Goal: Information Seeking & Learning: Understand process/instructions

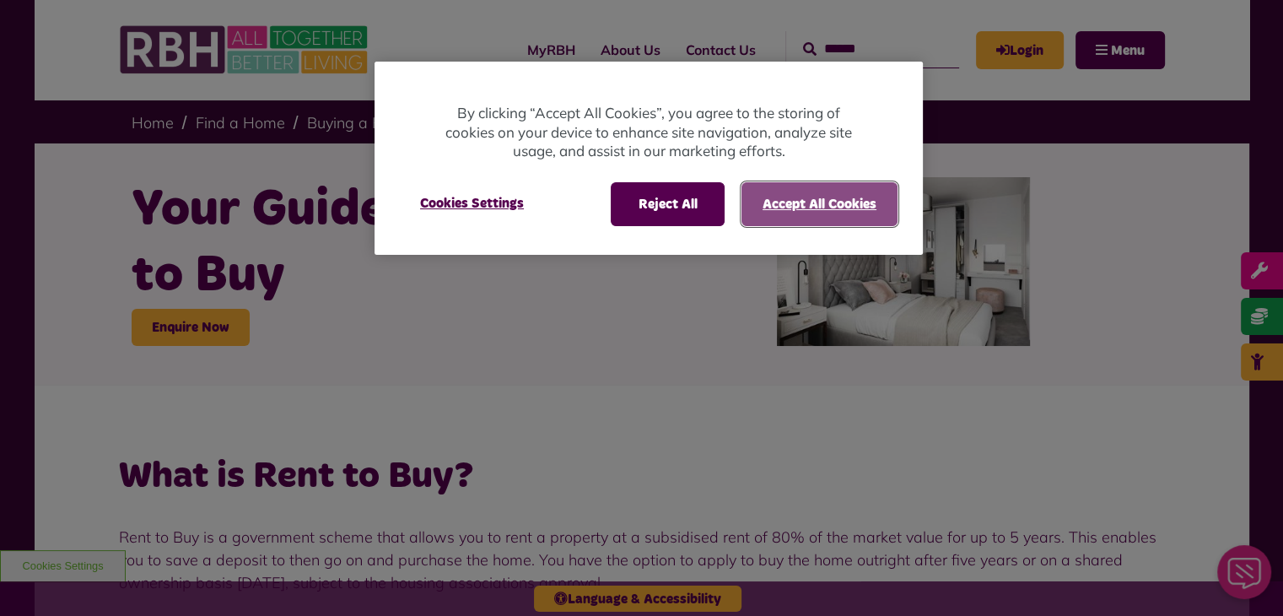
click at [784, 207] on button "Accept All Cookies" at bounding box center [820, 204] width 156 height 44
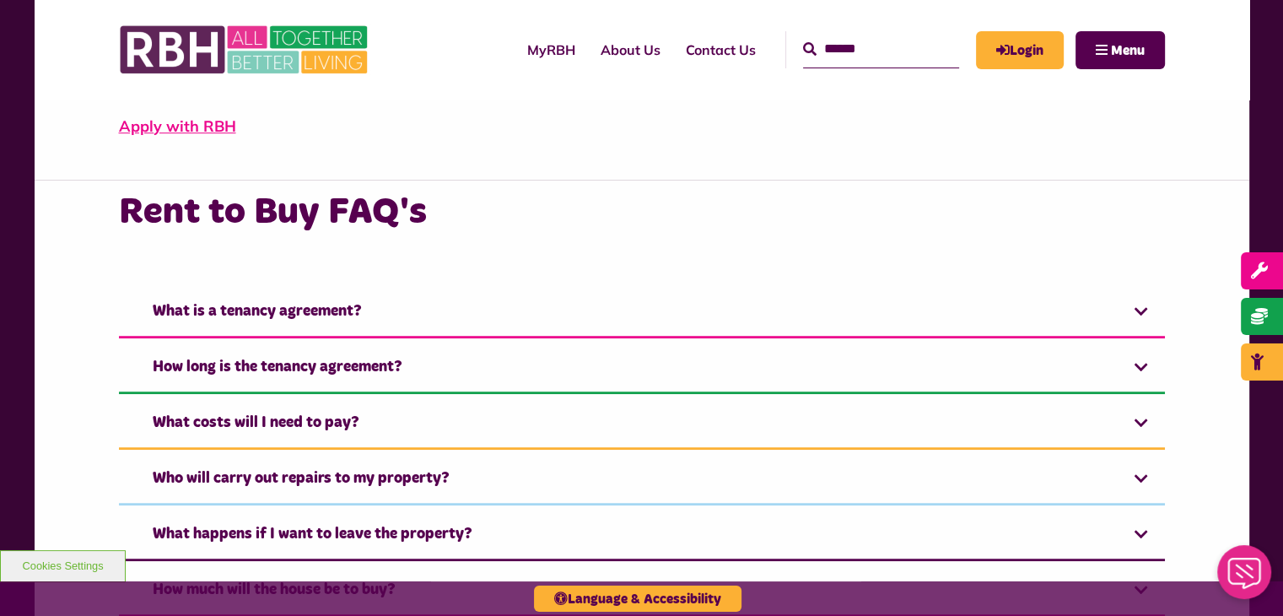
scroll to position [675, 0]
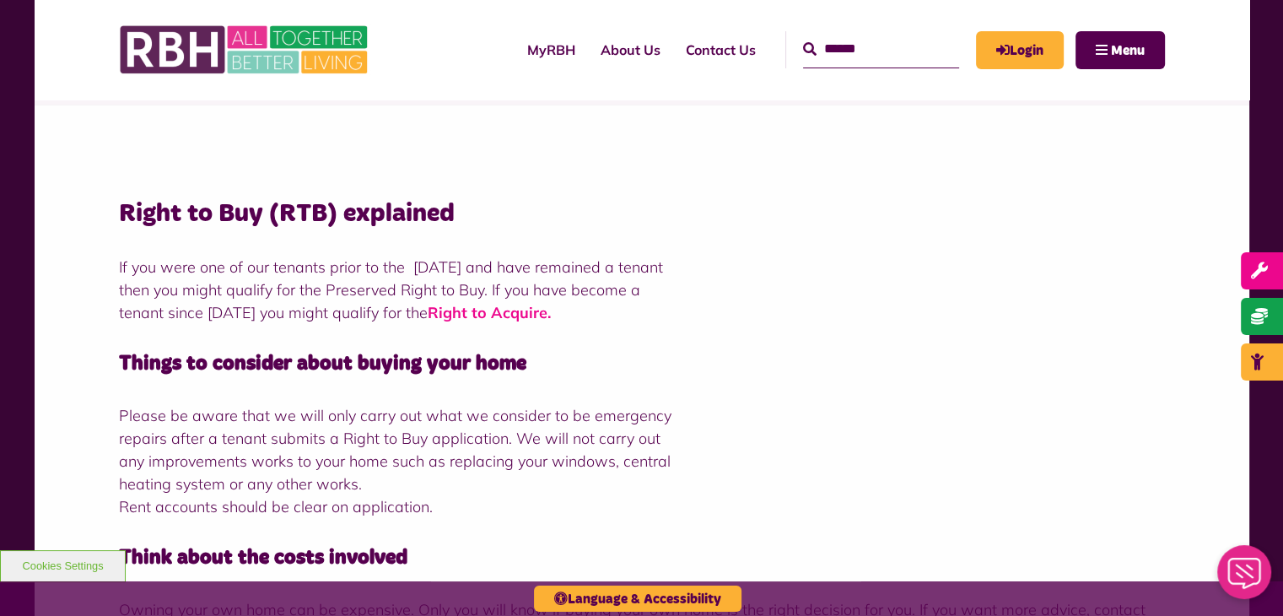
scroll to position [253, 0]
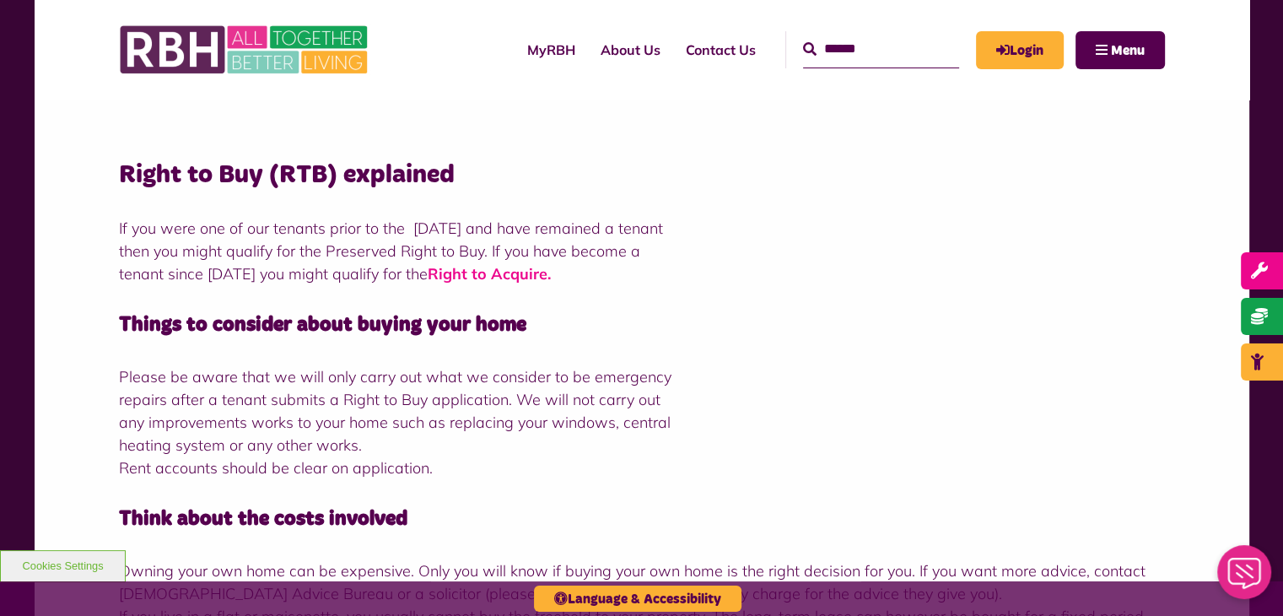
click at [517, 280] on strong "Right to Acquire" at bounding box center [488, 273] width 120 height 19
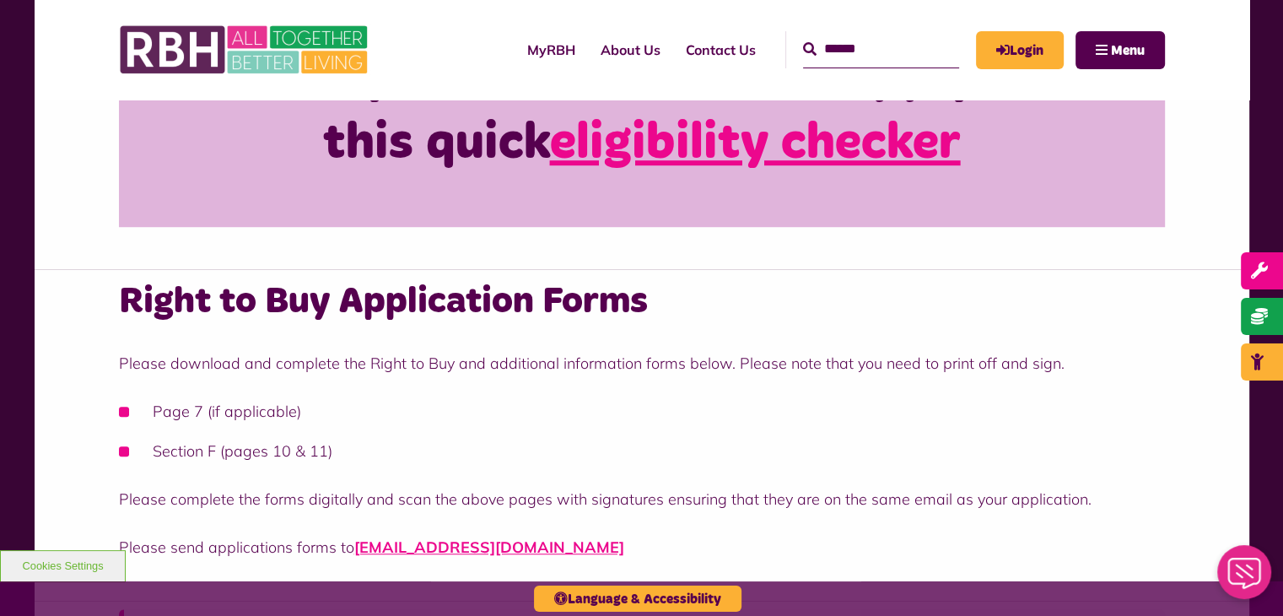
scroll to position [759, 0]
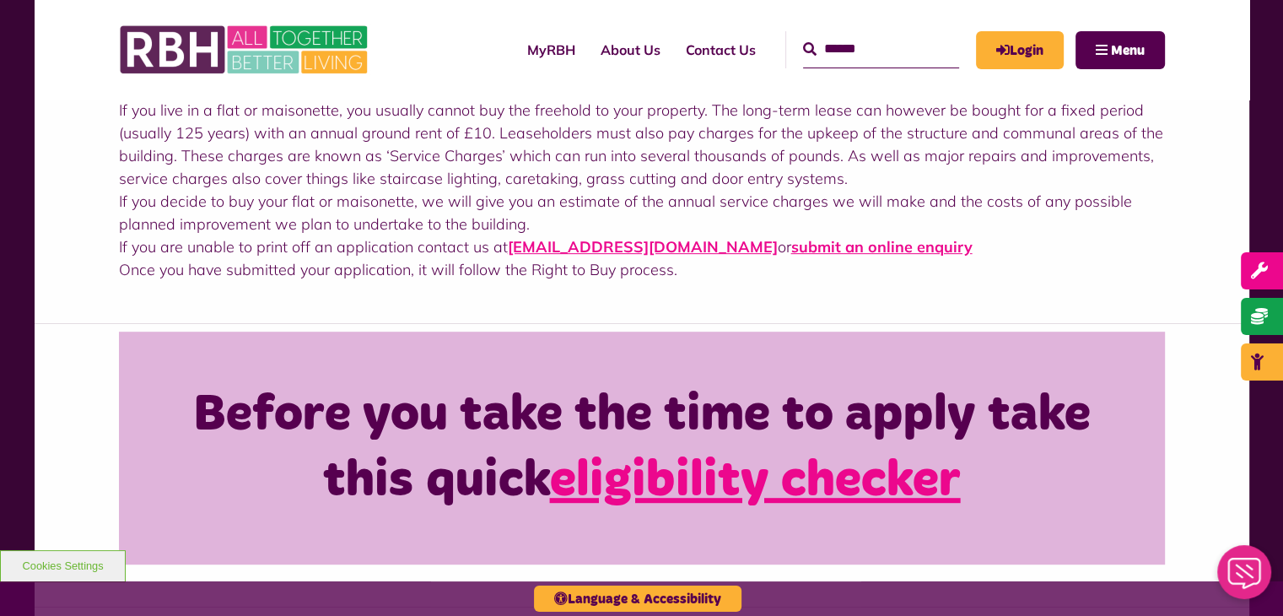
click at [702, 483] on link "eligibility checker" at bounding box center [755, 481] width 411 height 51
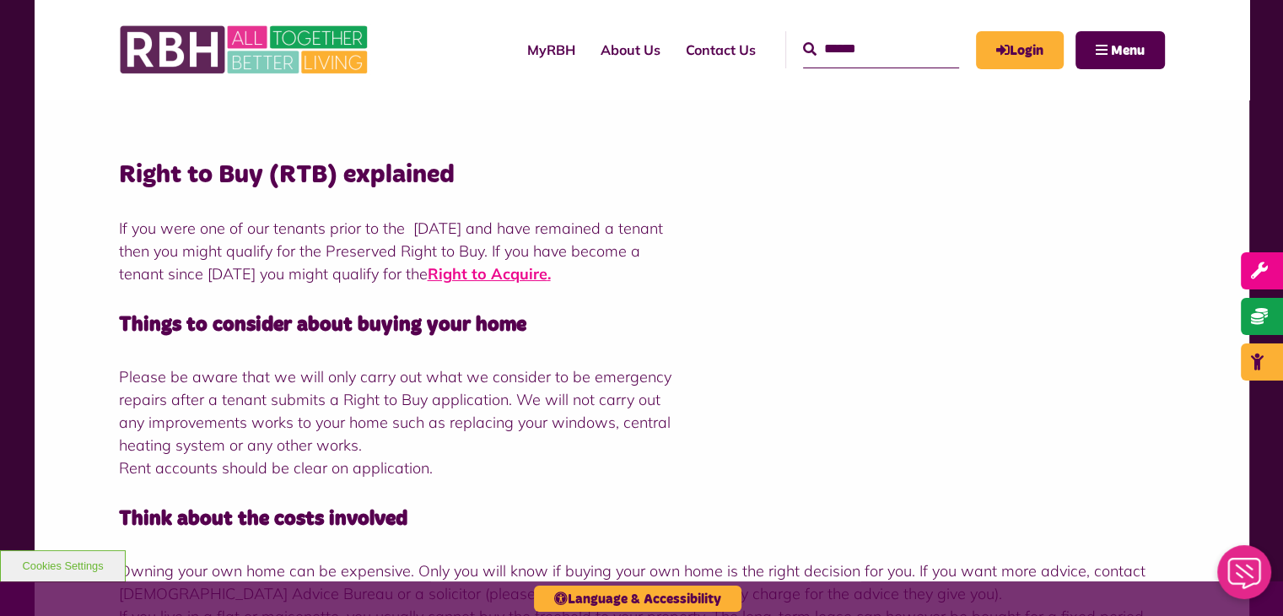
scroll to position [0, 0]
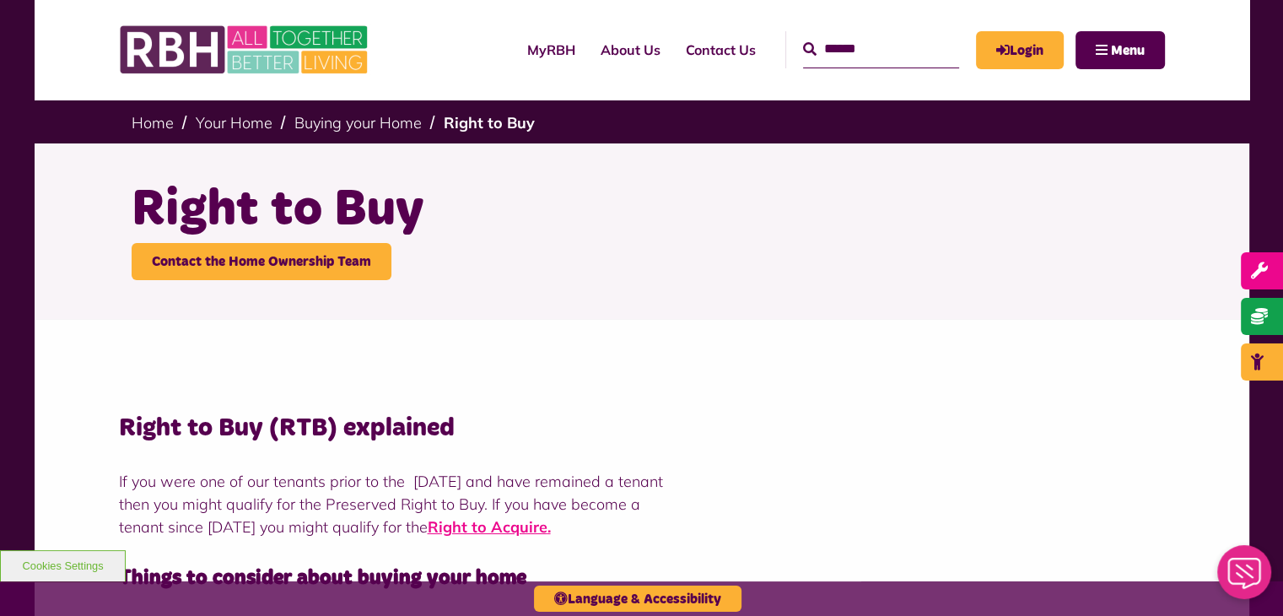
click at [925, 535] on p "If you were one of our tenants prior to the 26 March 2012 and have remained a t…" at bounding box center [642, 504] width 1046 height 68
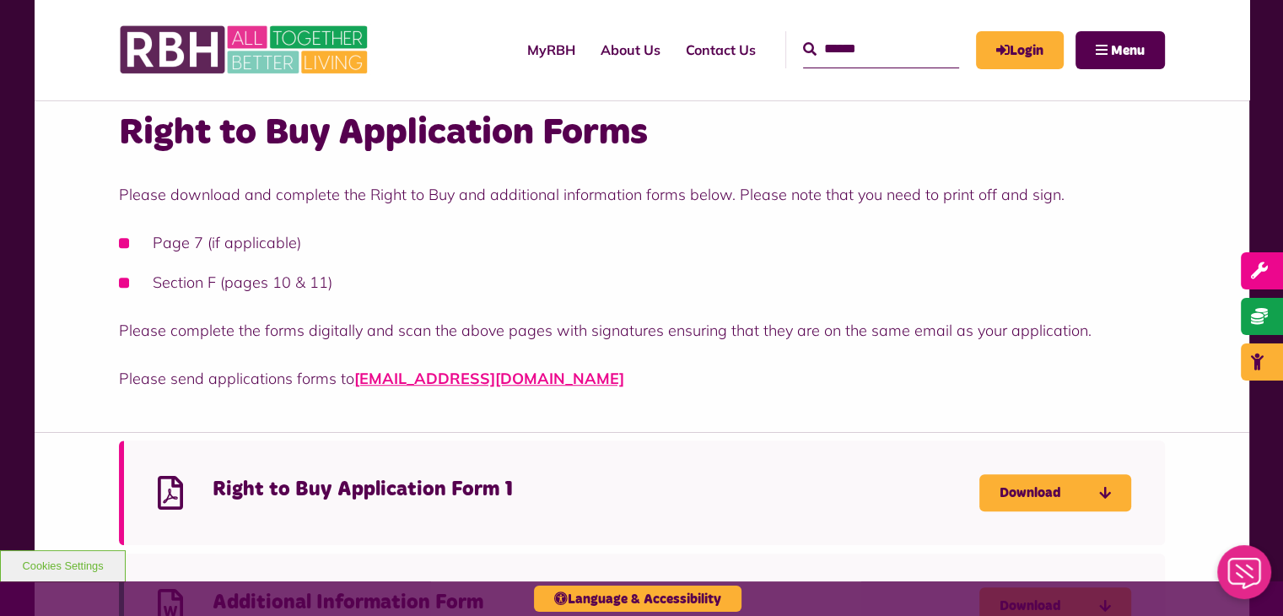
scroll to position [1097, 0]
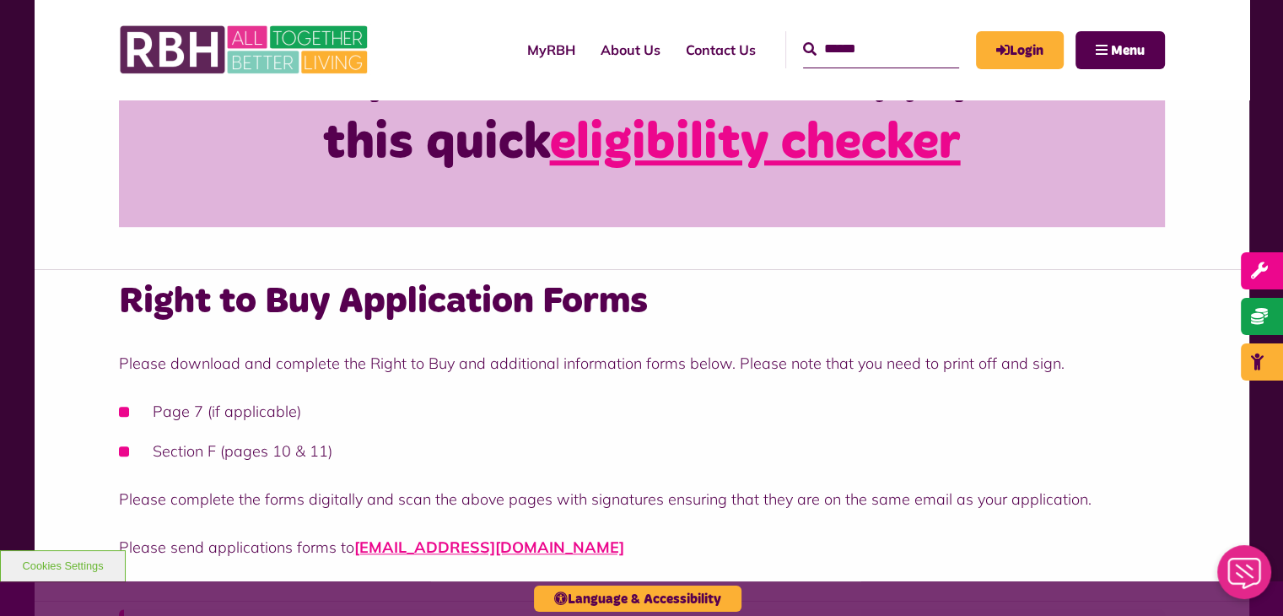
click at [672, 153] on link "eligibility checker" at bounding box center [755, 143] width 411 height 51
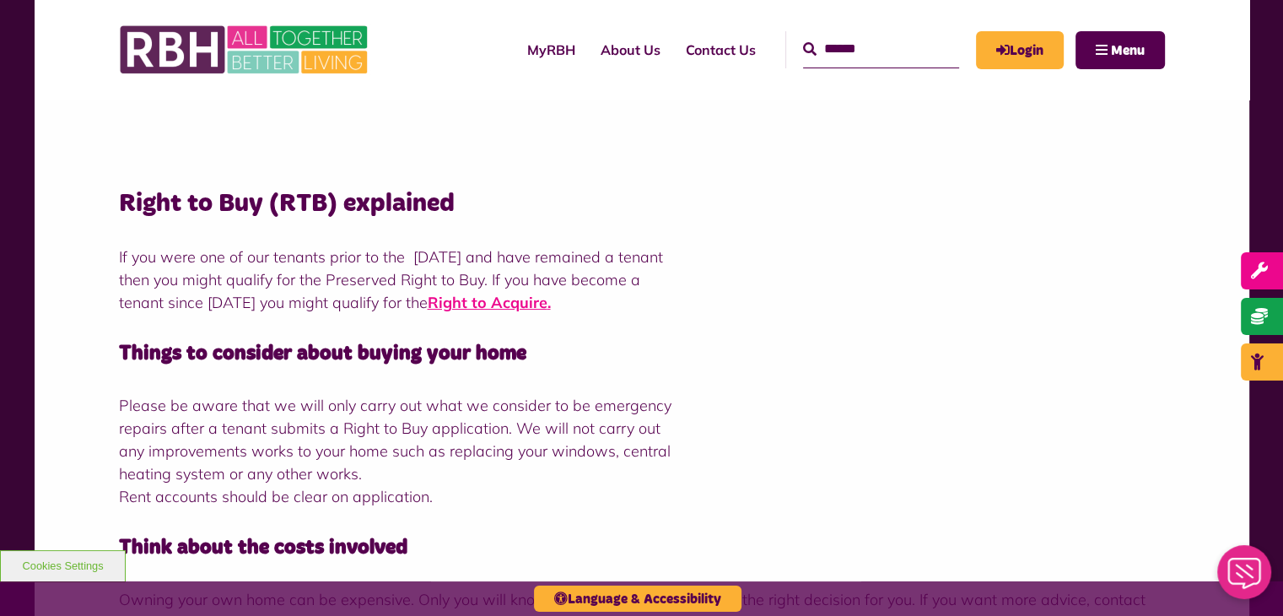
scroll to position [84, 0]
